Goal: Task Accomplishment & Management: Manage account settings

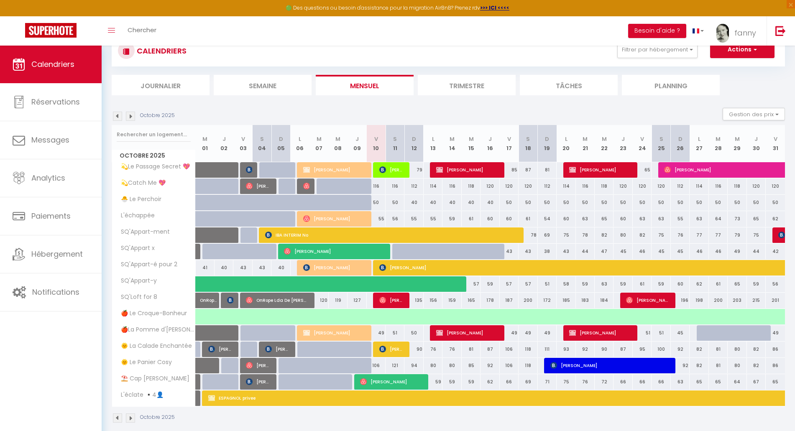
scroll to position [46, 0]
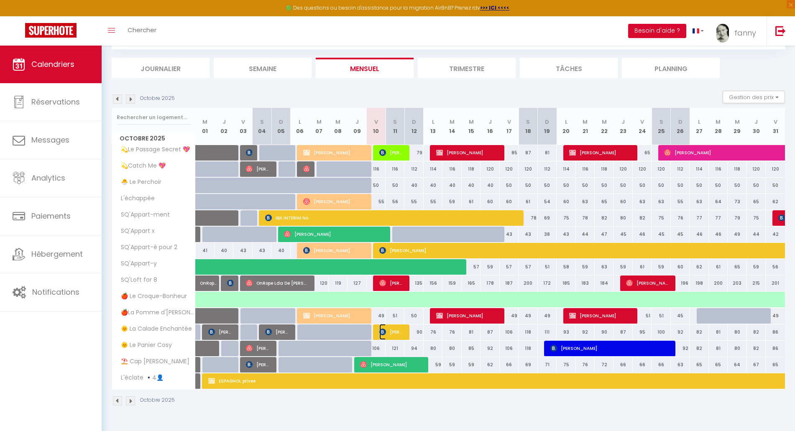
click at [389, 333] on span "[PERSON_NAME]" at bounding box center [391, 332] width 25 height 16
select select "OK"
select select "0"
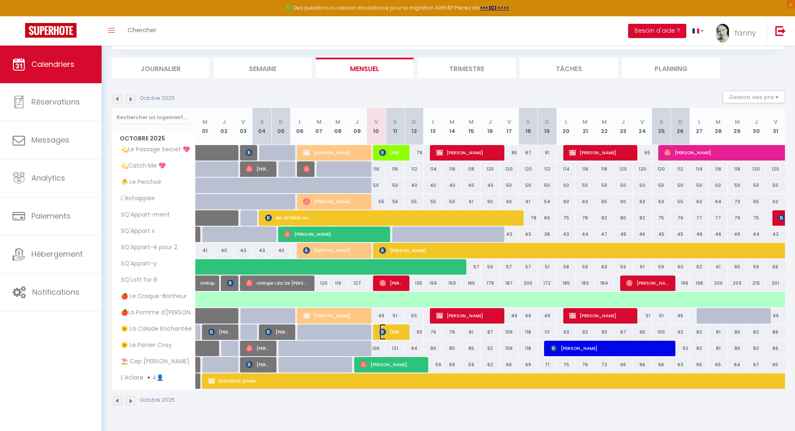
select select "1"
select select
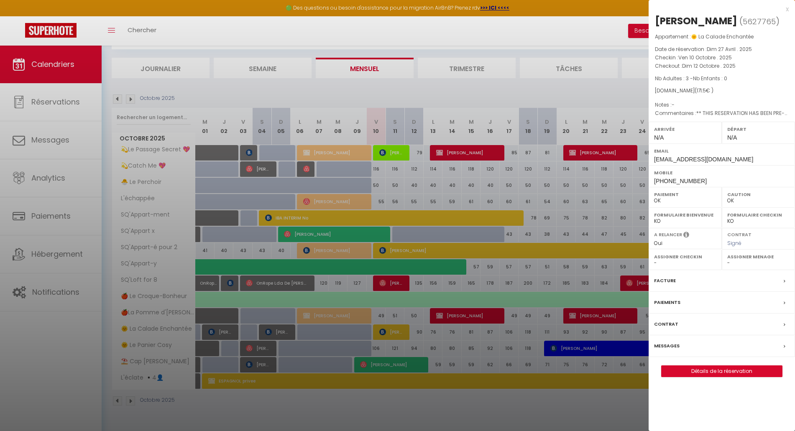
click at [476, 411] on div at bounding box center [397, 215] width 795 height 431
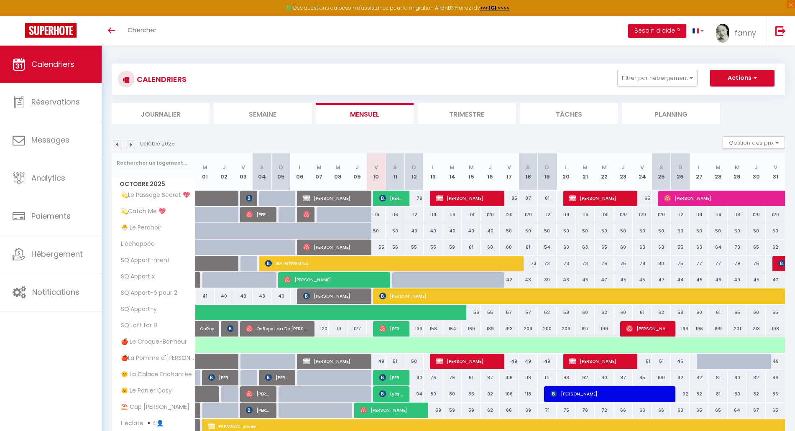
select select
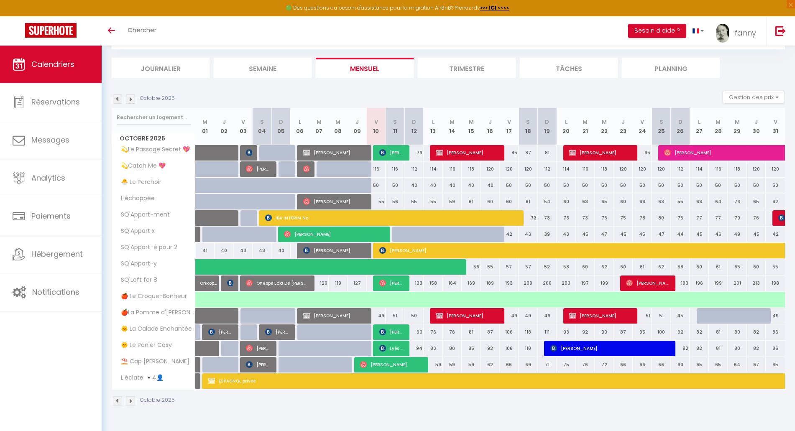
scroll to position [46, 0]
click at [439, 250] on span "[PERSON_NAME]" at bounding box center [600, 250] width 442 height 16
select select "OK"
select select "KO"
select select "0"
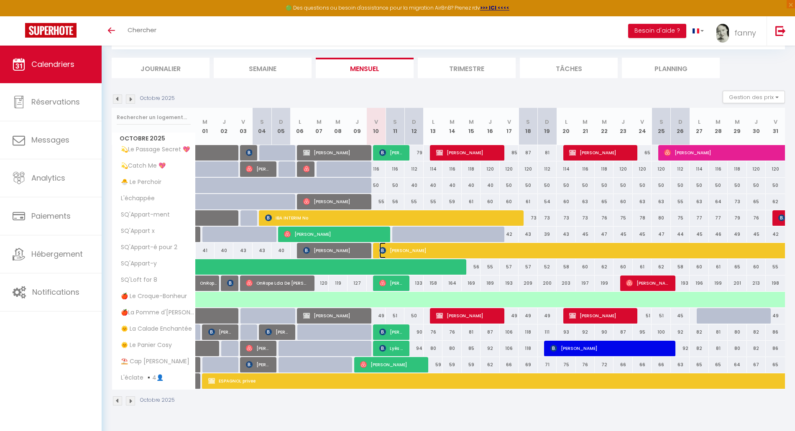
select select "0"
select select "1"
select select
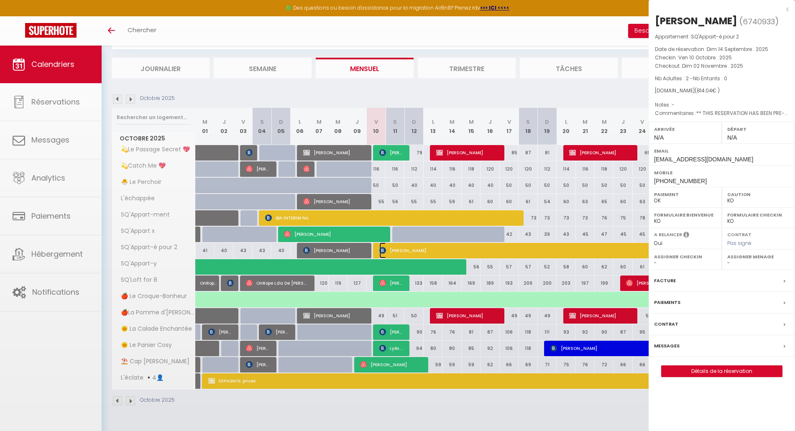
select select "42733"
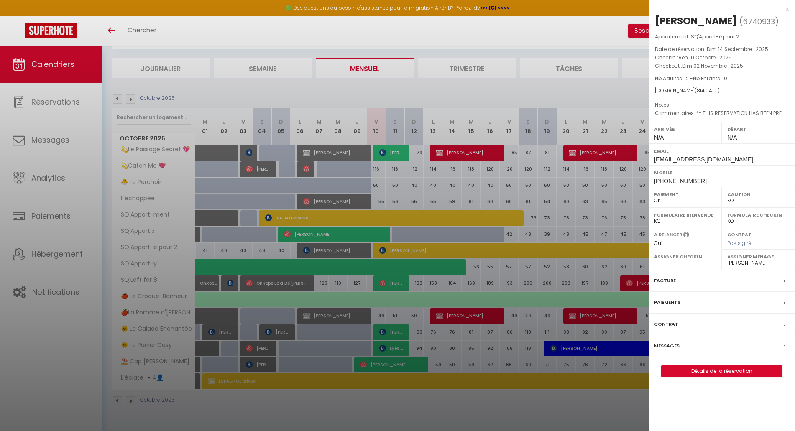
click at [786, 9] on div "x" at bounding box center [718, 9] width 140 height 10
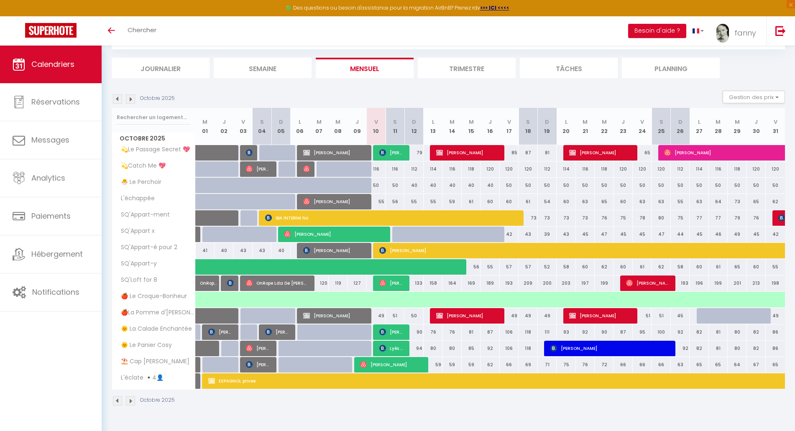
click at [376, 187] on div "50" at bounding box center [376, 185] width 19 height 15
type input "50"
type input "Ven 10 Octobre 2025"
type input "Sam 11 Octobre 2025"
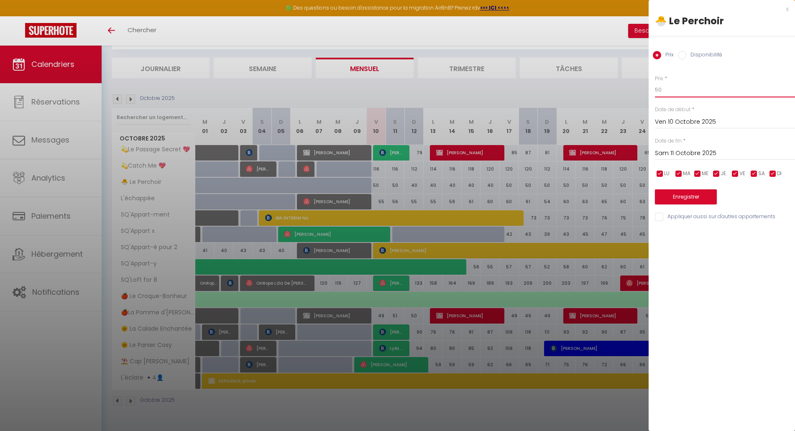
click at [669, 89] on input "50" at bounding box center [725, 89] width 140 height 15
type input "5"
type input "45"
click at [680, 152] on input "Sam 11 Octobre 2025" at bounding box center [725, 153] width 140 height 11
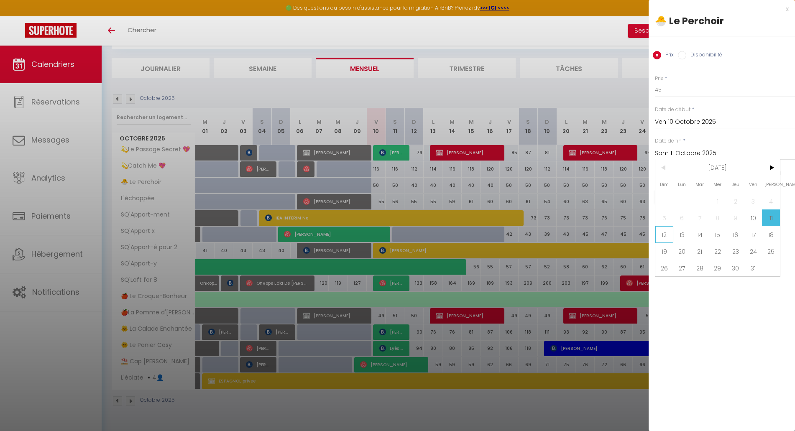
click at [670, 237] on span "12" at bounding box center [664, 234] width 18 height 17
type input "Dim 12 Octobre 2025"
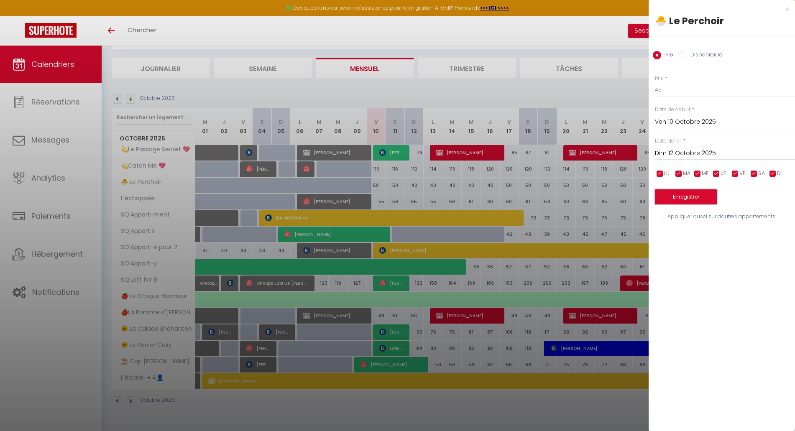
click at [691, 196] on button "Enregistrer" at bounding box center [686, 196] width 62 height 15
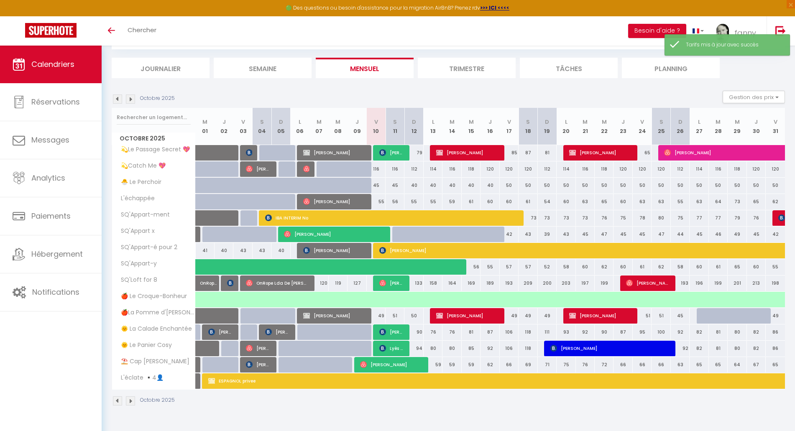
click at [416, 185] on div "40" at bounding box center [413, 185] width 19 height 15
type input "40"
type input "Dim 12 Octobre 2025"
type input "Lun 13 Octobre 2025"
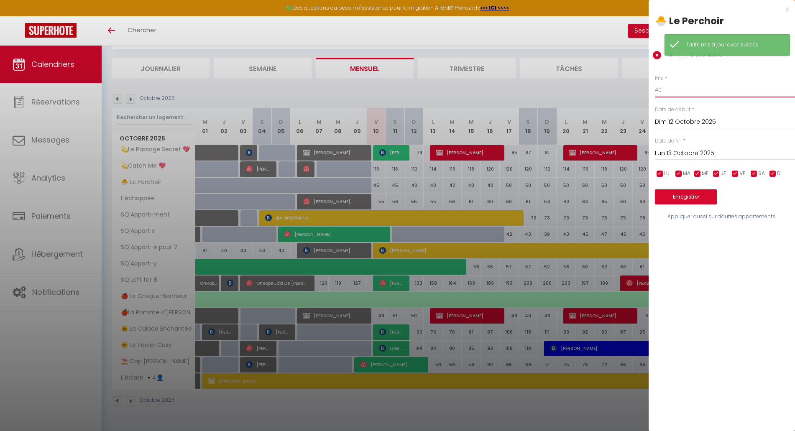
click at [664, 92] on input "40" at bounding box center [725, 89] width 140 height 15
type input "4"
type input "39"
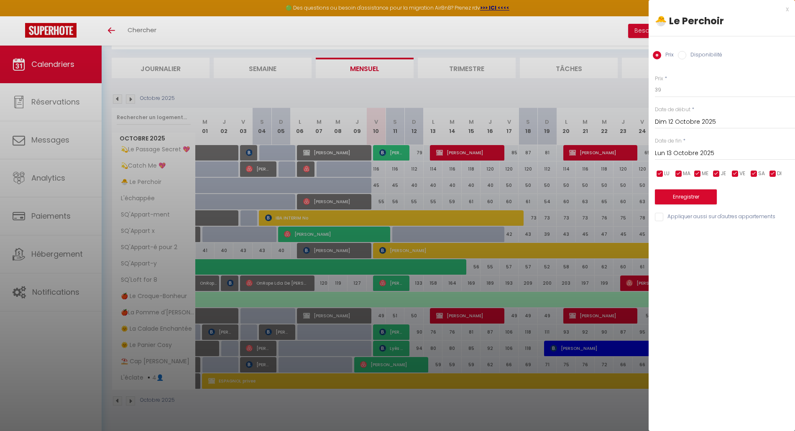
click at [674, 152] on input "Lun 13 Octobre 2025" at bounding box center [725, 153] width 140 height 11
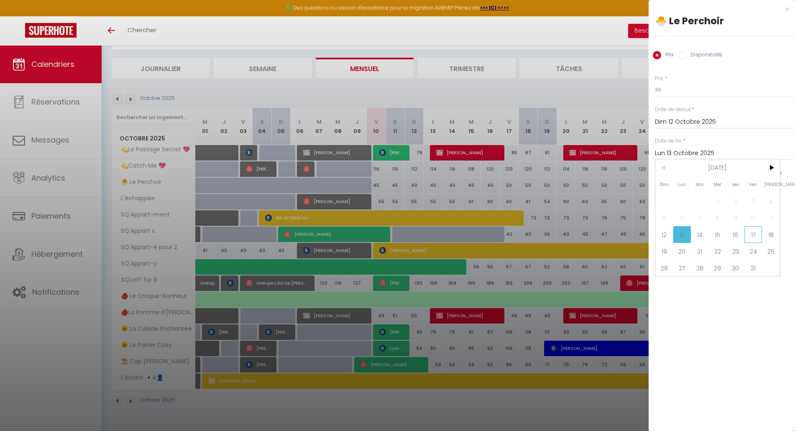
click at [757, 231] on span "17" at bounding box center [753, 234] width 18 height 17
type input "Ven 17 Octobre 2025"
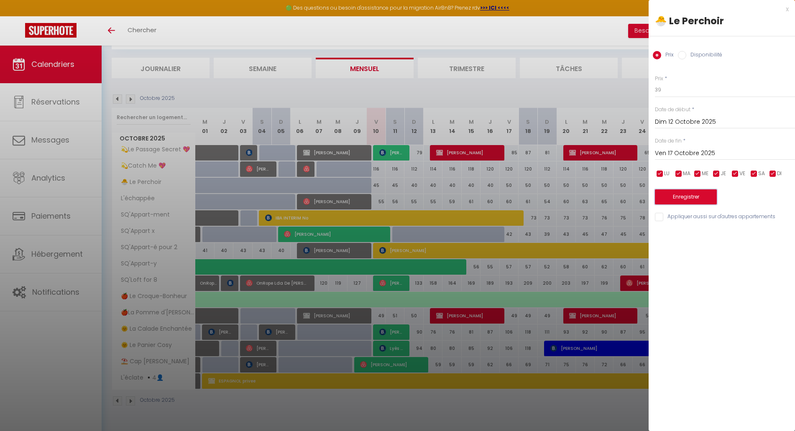
click at [702, 200] on button "Enregistrer" at bounding box center [686, 196] width 62 height 15
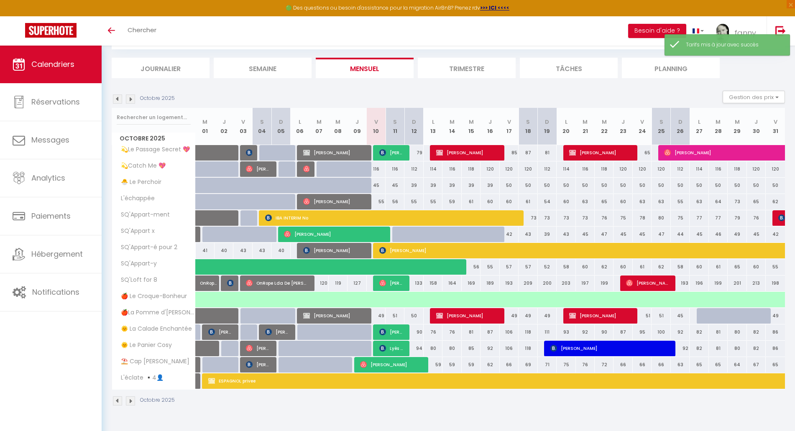
click at [568, 186] on div "50" at bounding box center [565, 185] width 19 height 15
type input "50"
type input "Lun 20 Octobre 2025"
type input "[DATE]"
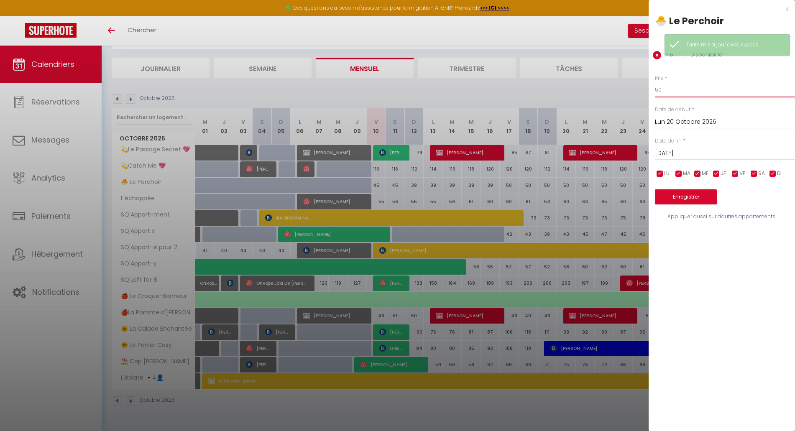
click at [664, 90] on input "50" at bounding box center [725, 89] width 140 height 15
click at [659, 89] on input "539" at bounding box center [725, 89] width 140 height 15
type input "39"
click at [671, 152] on input "[DATE]" at bounding box center [725, 153] width 140 height 11
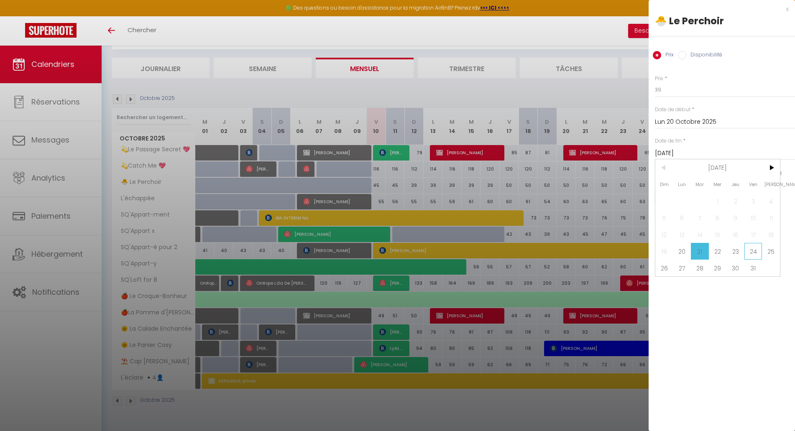
click at [751, 249] on span "24" at bounding box center [753, 251] width 18 height 17
type input "Ven 24 Octobre 2025"
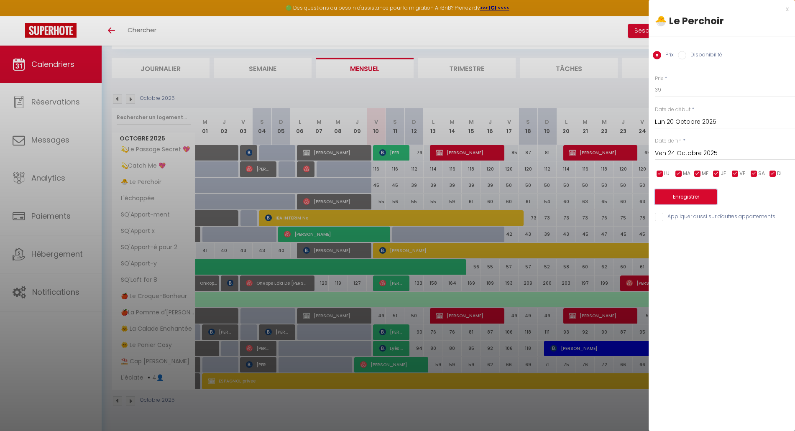
click at [694, 191] on button "Enregistrer" at bounding box center [686, 196] width 62 height 15
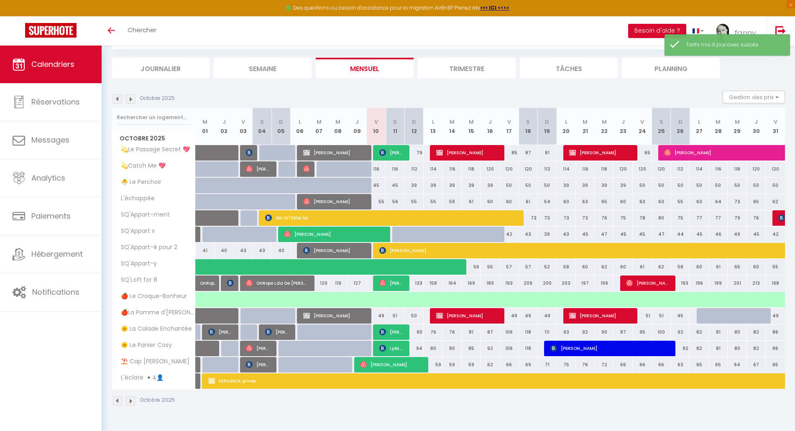
click at [702, 186] on div "50" at bounding box center [698, 185] width 19 height 15
type input "50"
type input "Lun 27 Octobre 2025"
type input "[DATE]"
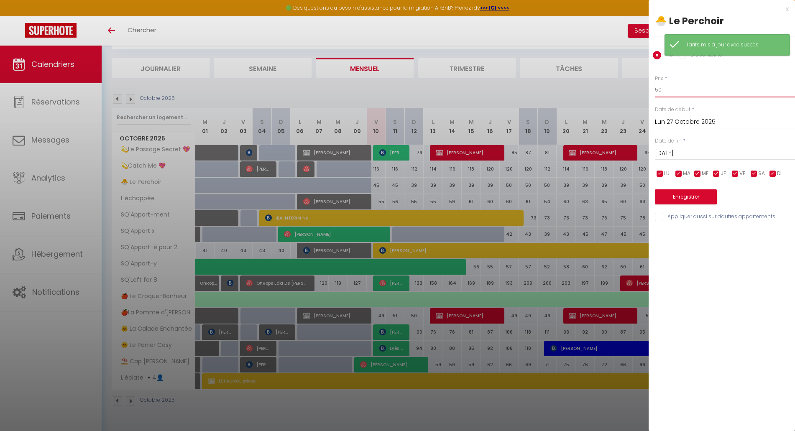
click at [670, 88] on input "50" at bounding box center [725, 89] width 140 height 15
type input "5"
type input "39"
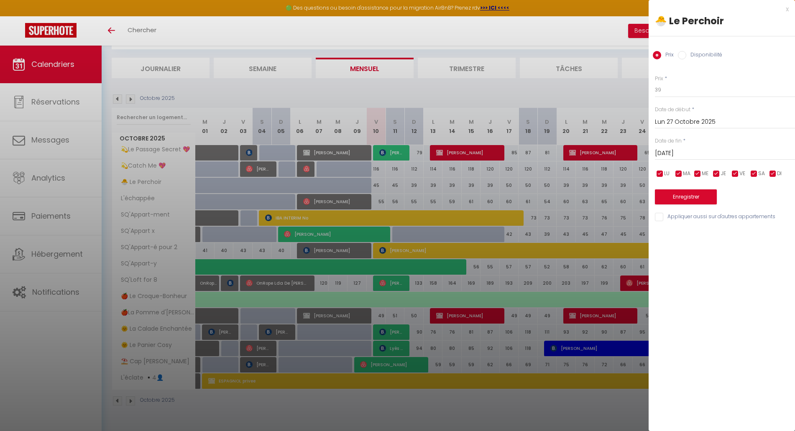
click at [672, 153] on input "[DATE]" at bounding box center [725, 153] width 140 height 11
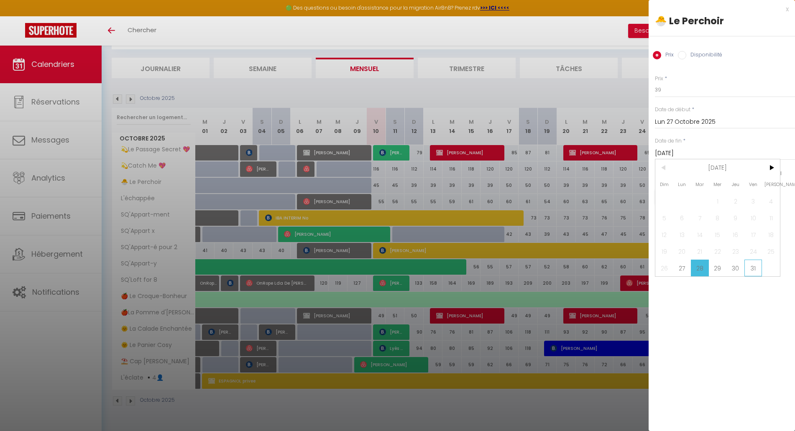
click at [754, 264] on span "31" at bounding box center [753, 268] width 18 height 17
type input "Ven 31 Octobre 2025"
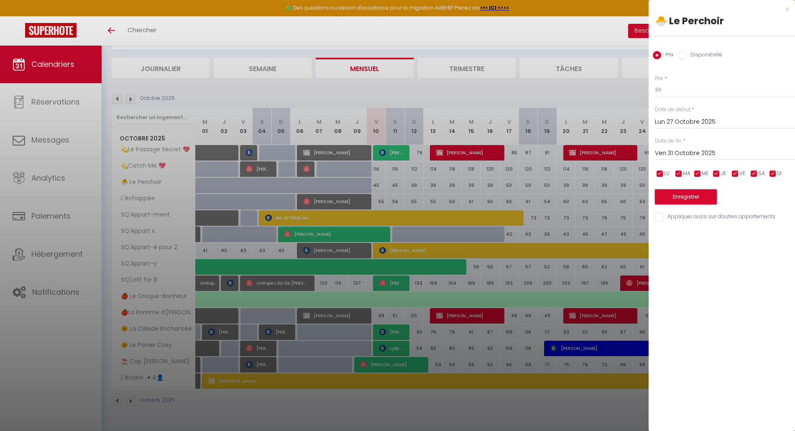
click at [692, 195] on button "Enregistrer" at bounding box center [686, 196] width 62 height 15
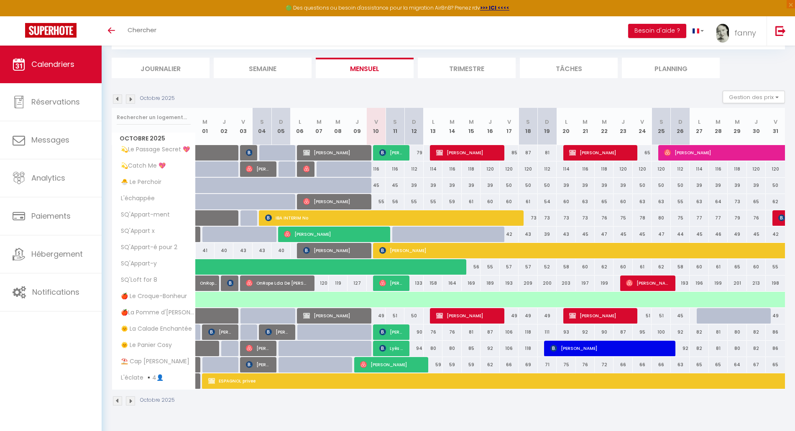
click at [513, 186] on div "50" at bounding box center [509, 185] width 19 height 15
type input "50"
type input "Ven 17 Octobre 2025"
type input "Sam 18 Octobre 2025"
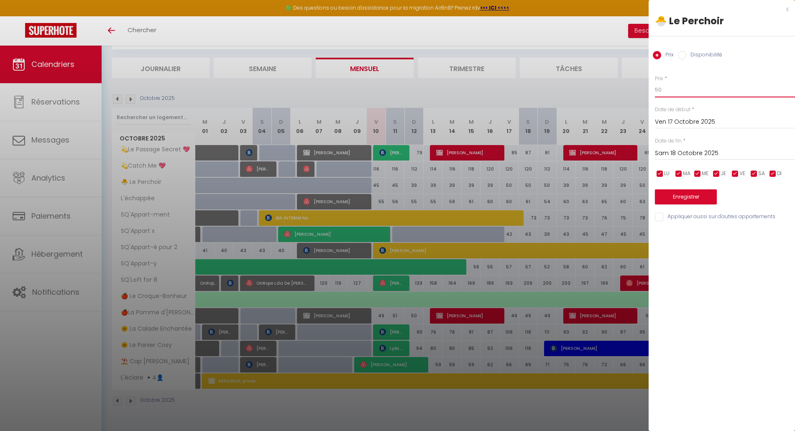
click at [666, 90] on input "50" at bounding box center [725, 89] width 140 height 15
type input "5"
type input "45"
click at [676, 152] on input "Sam 18 Octobre 2025" at bounding box center [725, 153] width 140 height 11
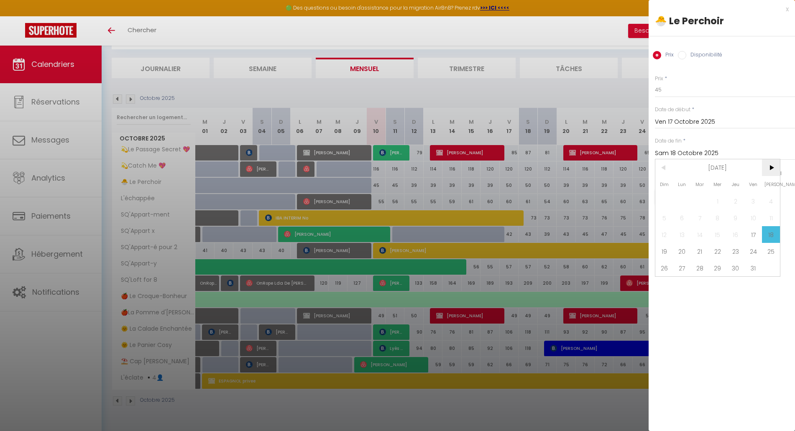
click at [768, 173] on span ">" at bounding box center [771, 167] width 18 height 17
click at [663, 217] on span "2" at bounding box center [664, 217] width 18 height 17
type input "Dim 02 Novembre 2025"
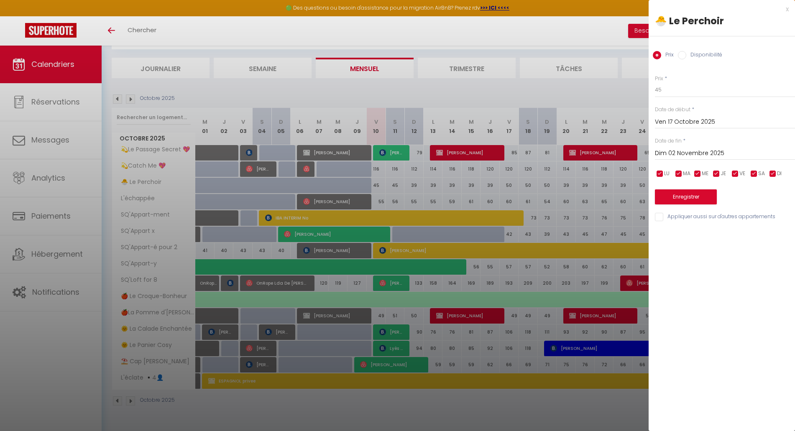
click at [713, 174] on input "checkbox" at bounding box center [716, 174] width 8 height 8
checkbox input "false"
click at [699, 173] on input "checkbox" at bounding box center [697, 174] width 8 height 8
checkbox input "false"
click at [681, 172] on input "checkbox" at bounding box center [678, 174] width 8 height 8
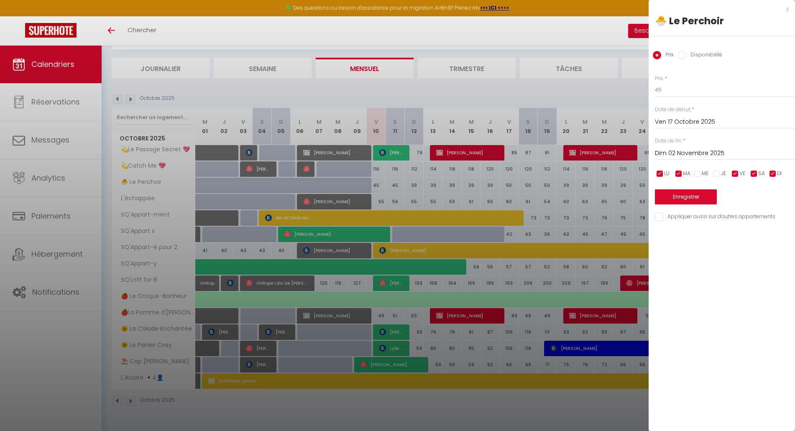
checkbox input "false"
click at [663, 173] on input "checkbox" at bounding box center [660, 174] width 8 height 8
checkbox input "false"
click at [774, 172] on input "checkbox" at bounding box center [772, 174] width 8 height 8
checkbox input "false"
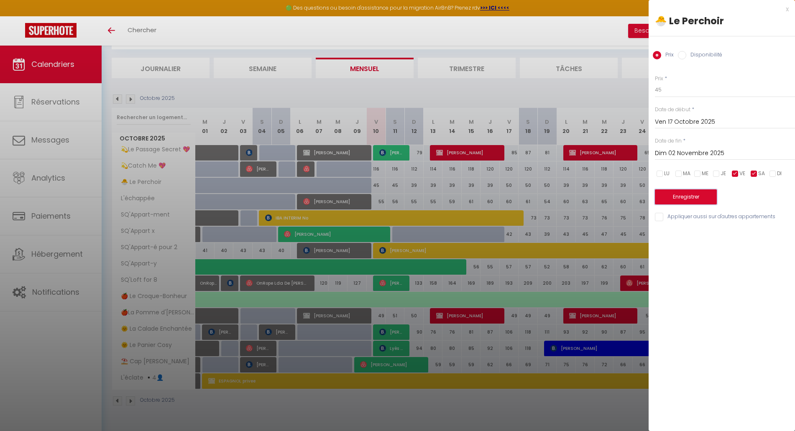
click at [694, 194] on button "Enregistrer" at bounding box center [686, 196] width 62 height 15
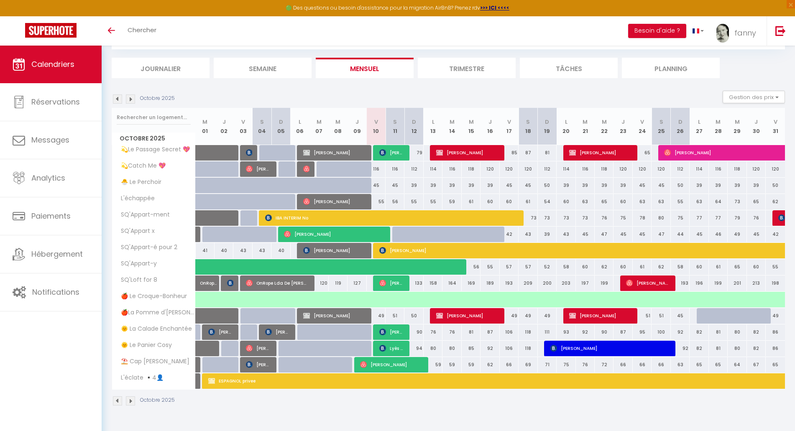
click at [380, 170] on div "116" at bounding box center [376, 168] width 19 height 15
type input "116"
type input "Ven 10 Octobre 2025"
type input "Sam 11 Octobre 2025"
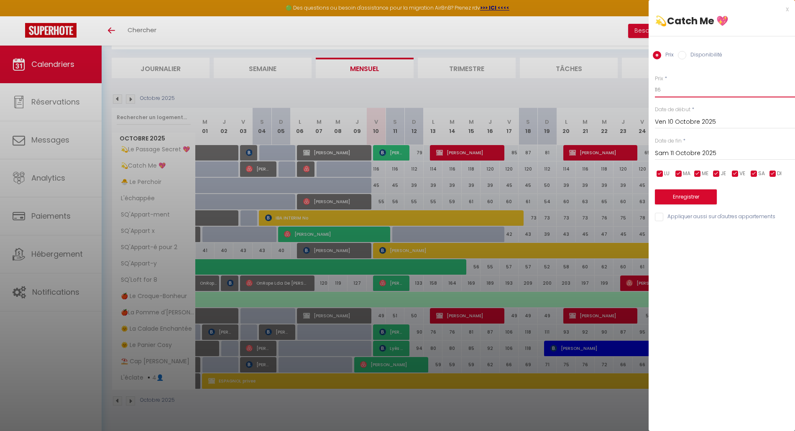
click at [663, 93] on input "116" at bounding box center [725, 89] width 140 height 15
type input "112"
click at [672, 155] on input "Sam 11 Octobre 2025" at bounding box center [725, 153] width 140 height 11
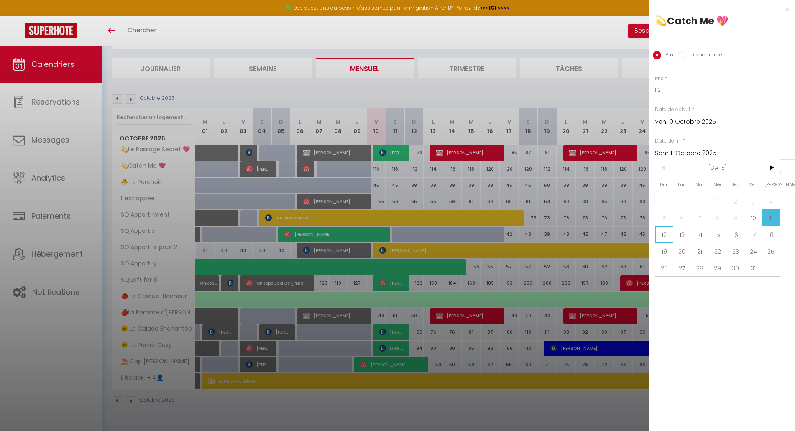
click at [666, 234] on span "12" at bounding box center [664, 234] width 18 height 17
type input "Dim 12 Octobre 2025"
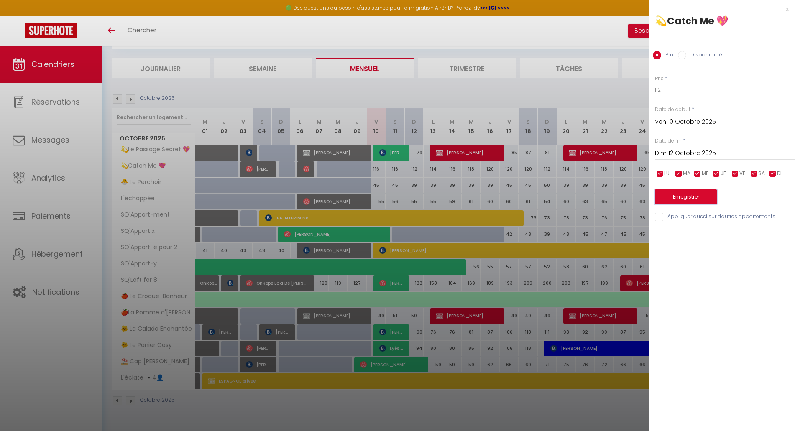
click at [685, 198] on button "Enregistrer" at bounding box center [686, 196] width 62 height 15
